Goal: Find specific page/section: Find specific page/section

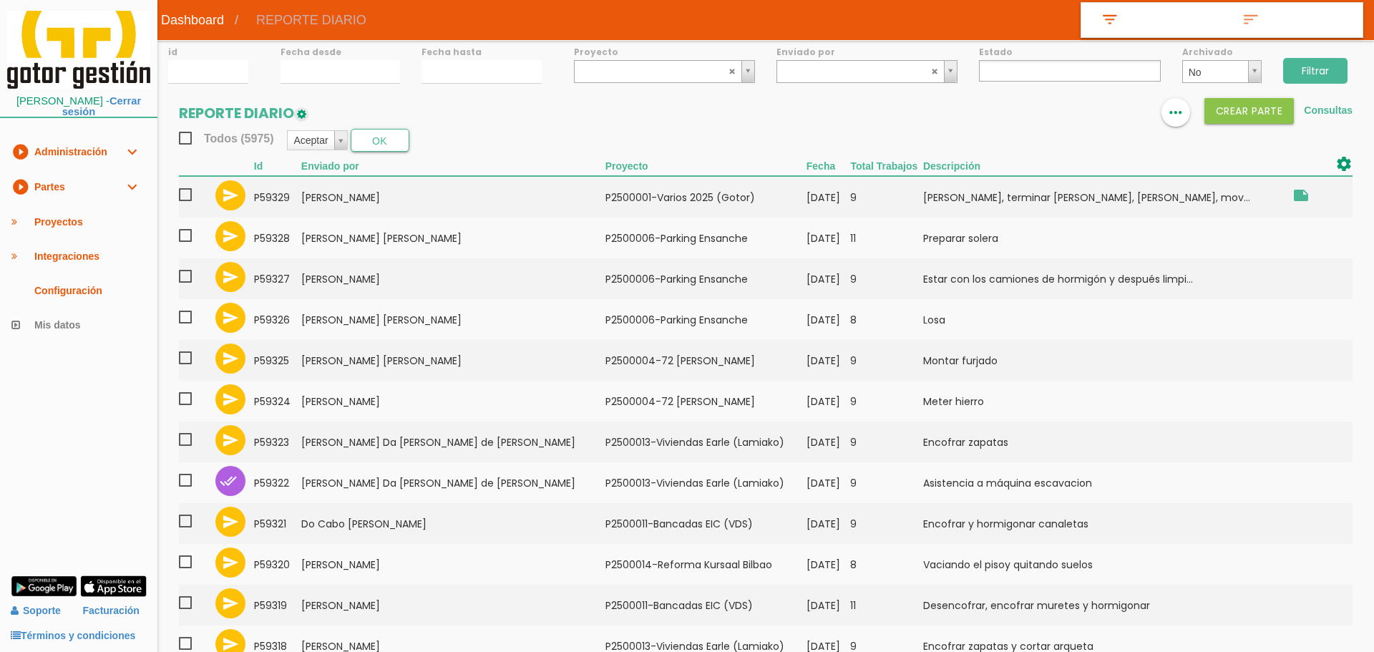
select select
click at [1088, 115] on link at bounding box center [1079, 112] width 29 height 29
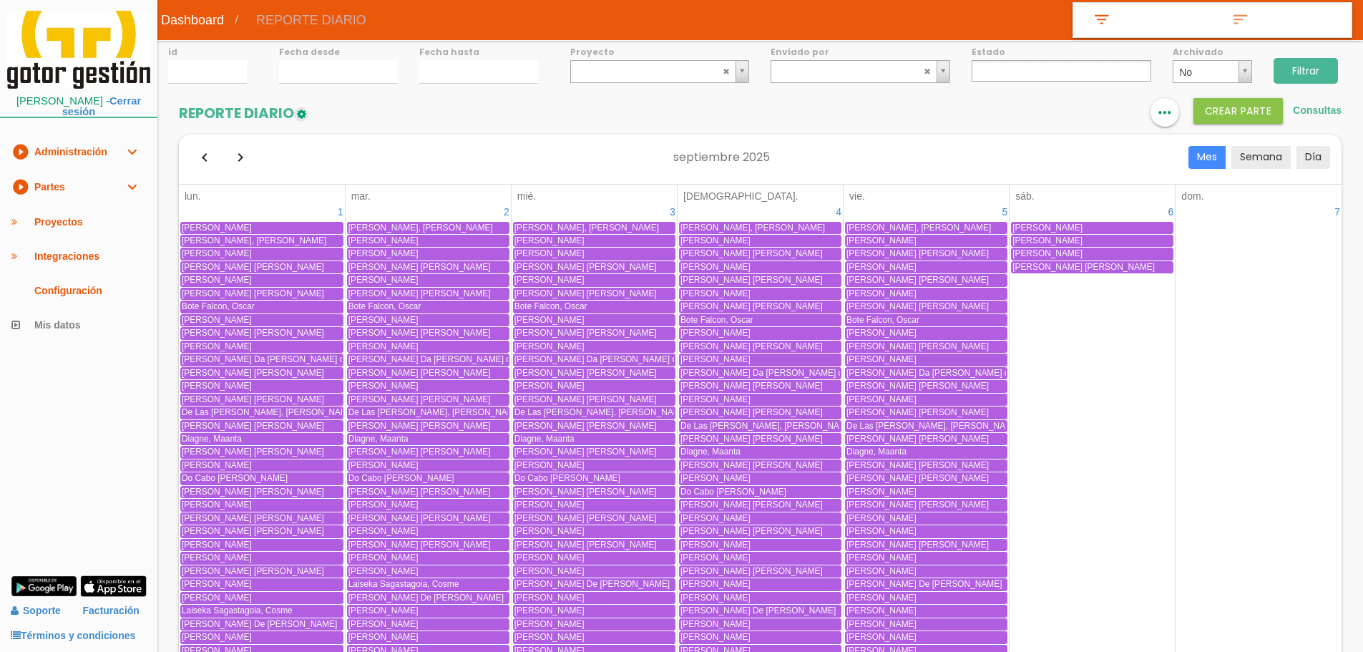
click at [44, 191] on link "play_circle_filled Partes expand_more" at bounding box center [78, 187] width 157 height 35
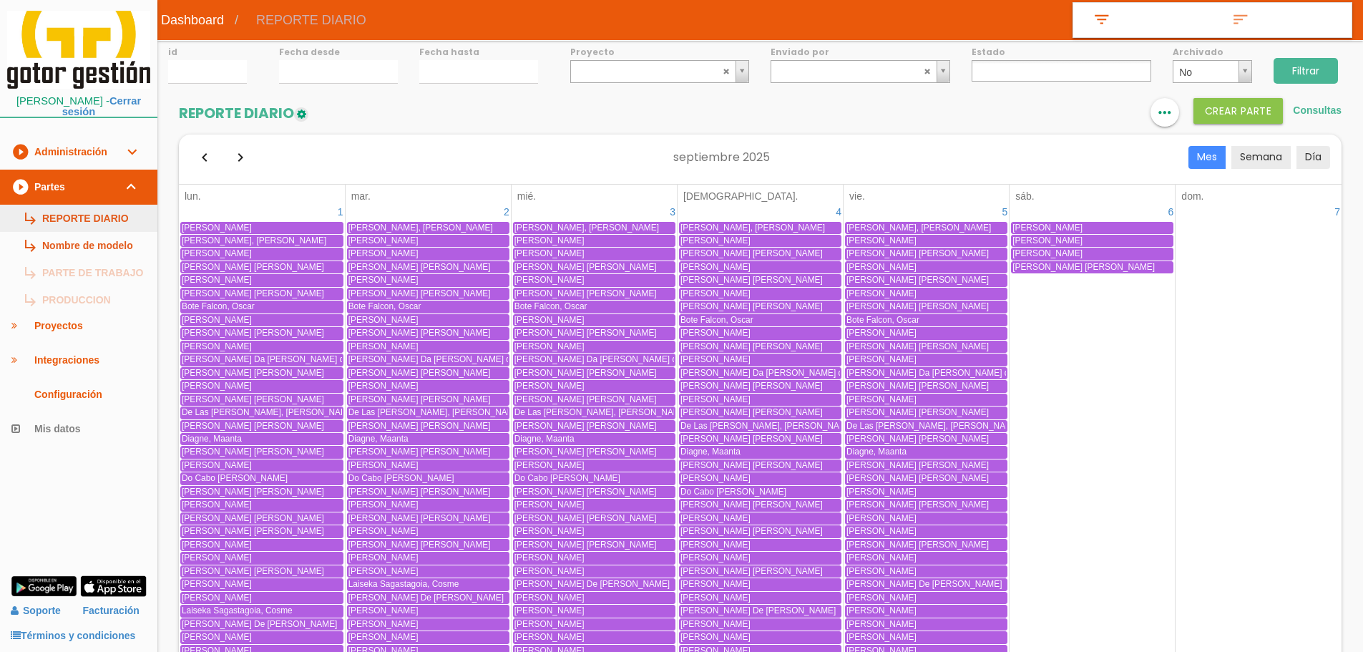
click at [56, 210] on link "subdirectory_arrow_right REPORTE DIARIO" at bounding box center [78, 218] width 157 height 27
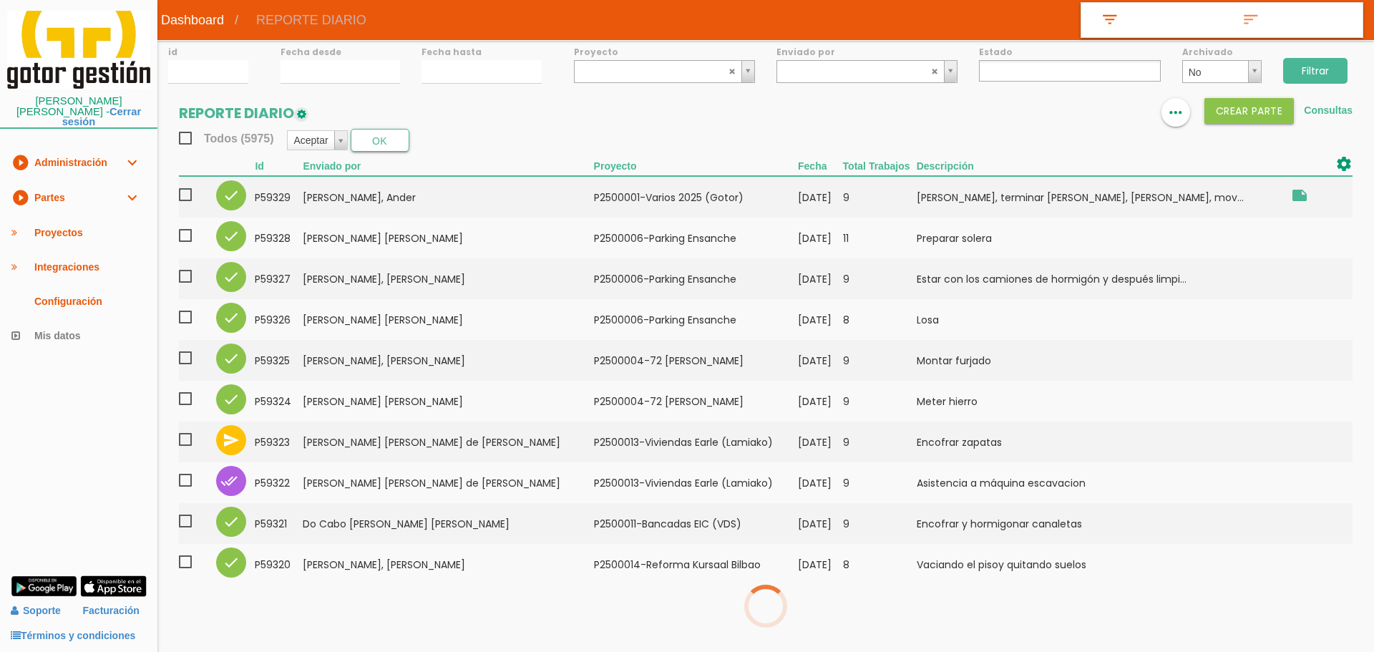
select select
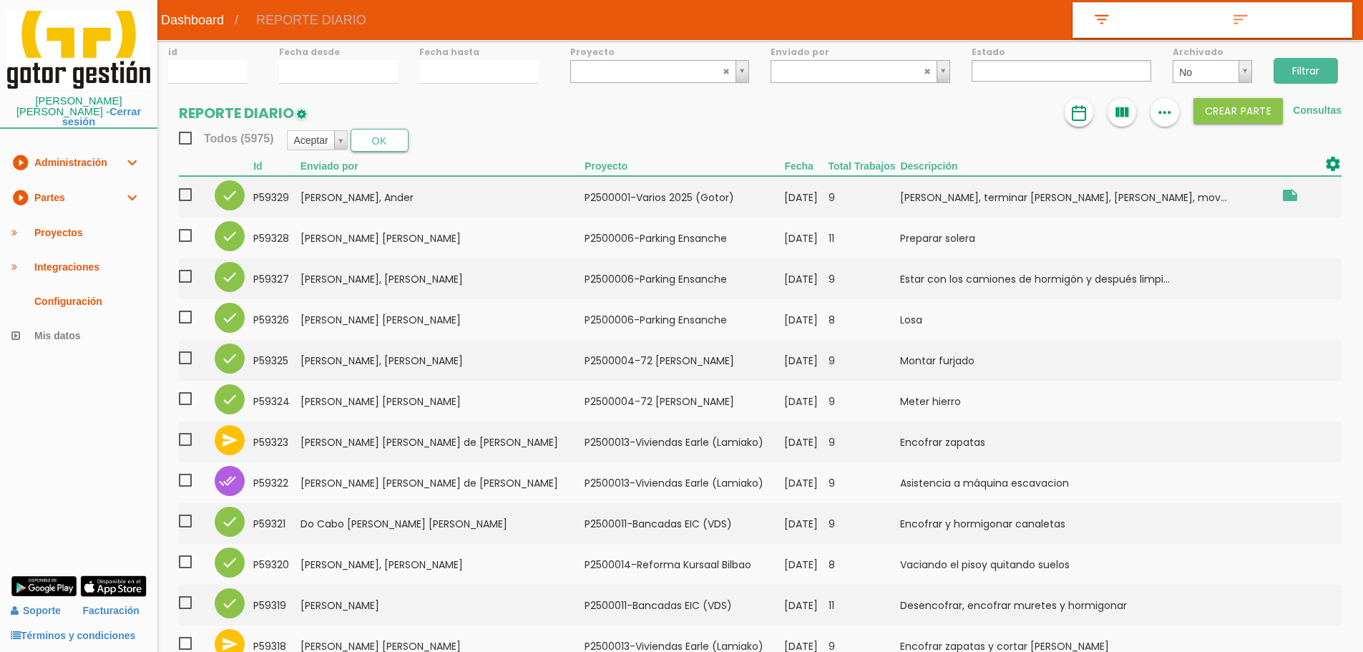
click at [1088, 110] on link at bounding box center [1079, 112] width 29 height 29
